Goal: Information Seeking & Learning: Learn about a topic

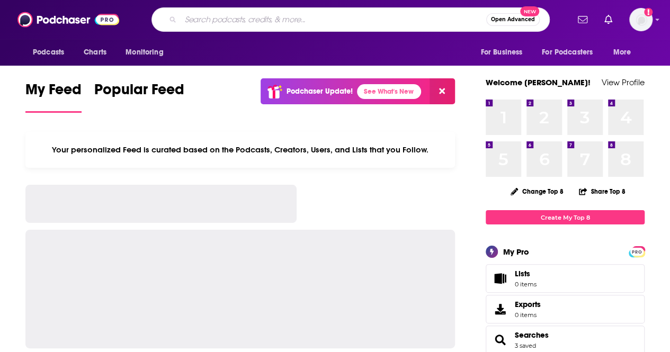
click at [369, 20] on input "Search podcasts, credits, & more..." at bounding box center [332, 19] width 305 height 17
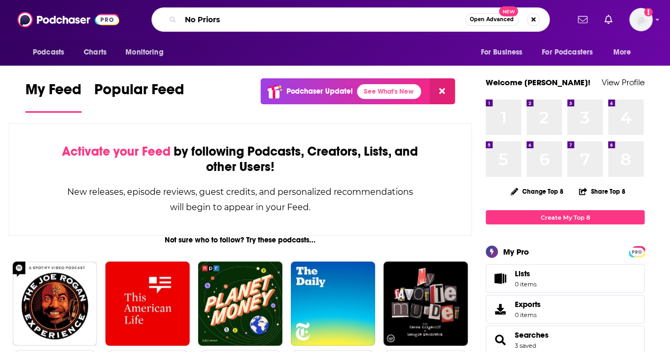
type input "No Priors"
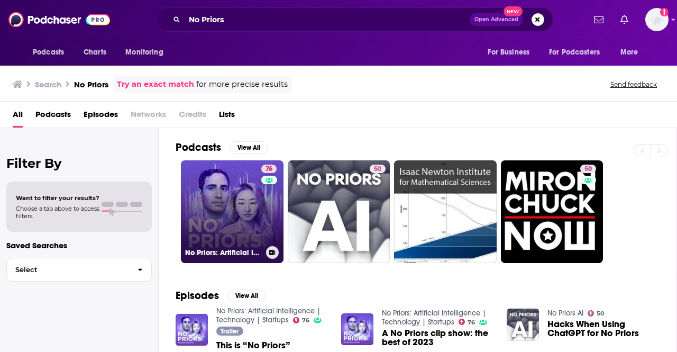
click at [241, 200] on link "76 No Priors: Artificial Intelligence | Technology | Startups" at bounding box center [232, 211] width 103 height 103
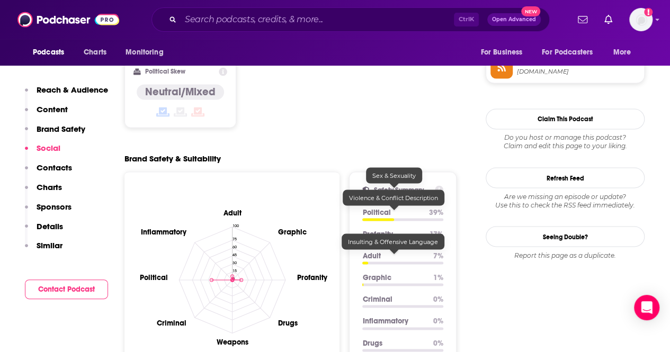
scroll to position [1112, 0]
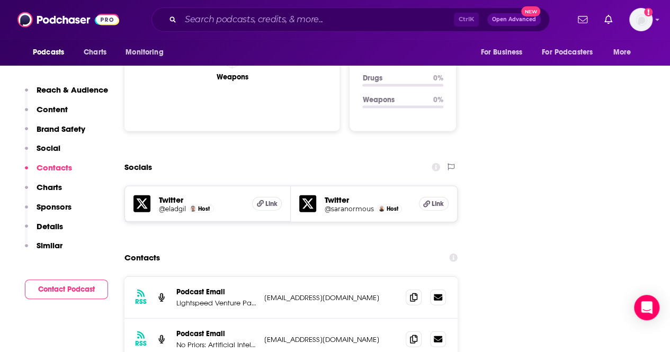
click at [362, 205] on h5 "@saranormous" at bounding box center [348, 209] width 49 height 8
click at [173, 205] on h5 "@eladgil" at bounding box center [172, 209] width 27 height 8
